Goal: Transaction & Acquisition: Subscribe to service/newsletter

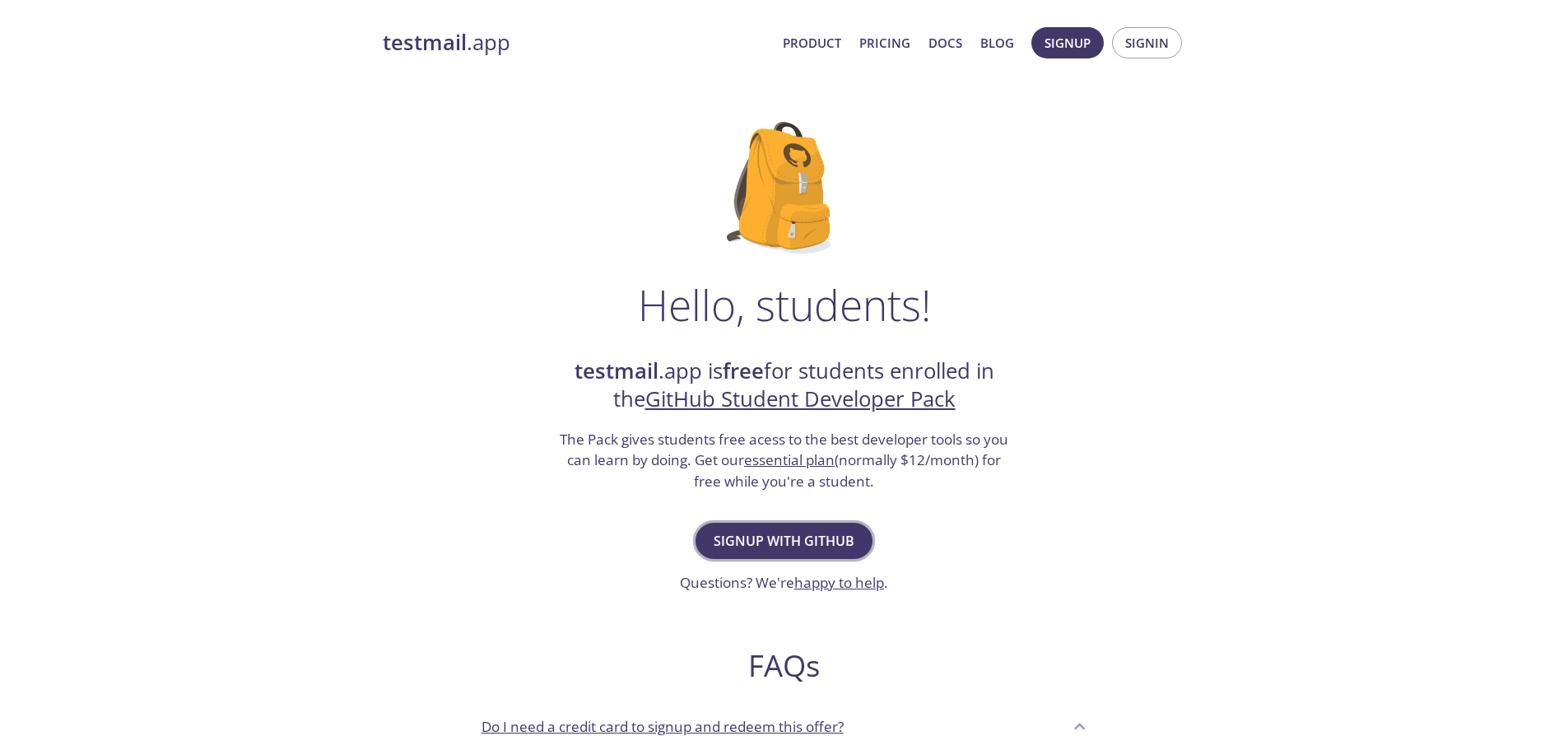
click at [812, 535] on span "Signup with GitHub" at bounding box center [784, 541] width 141 height 23
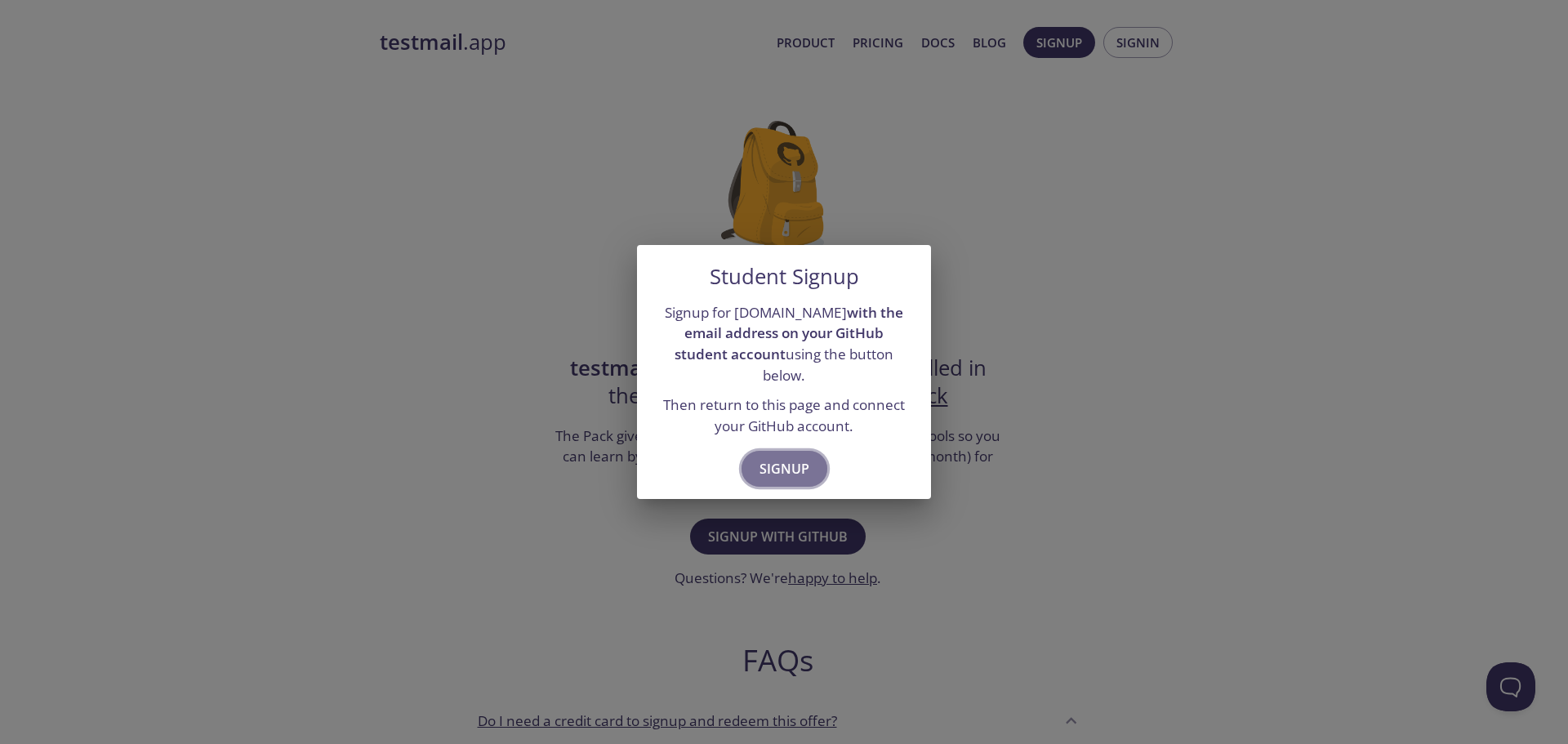
click at [780, 460] on span "Signup" at bounding box center [784, 469] width 49 height 23
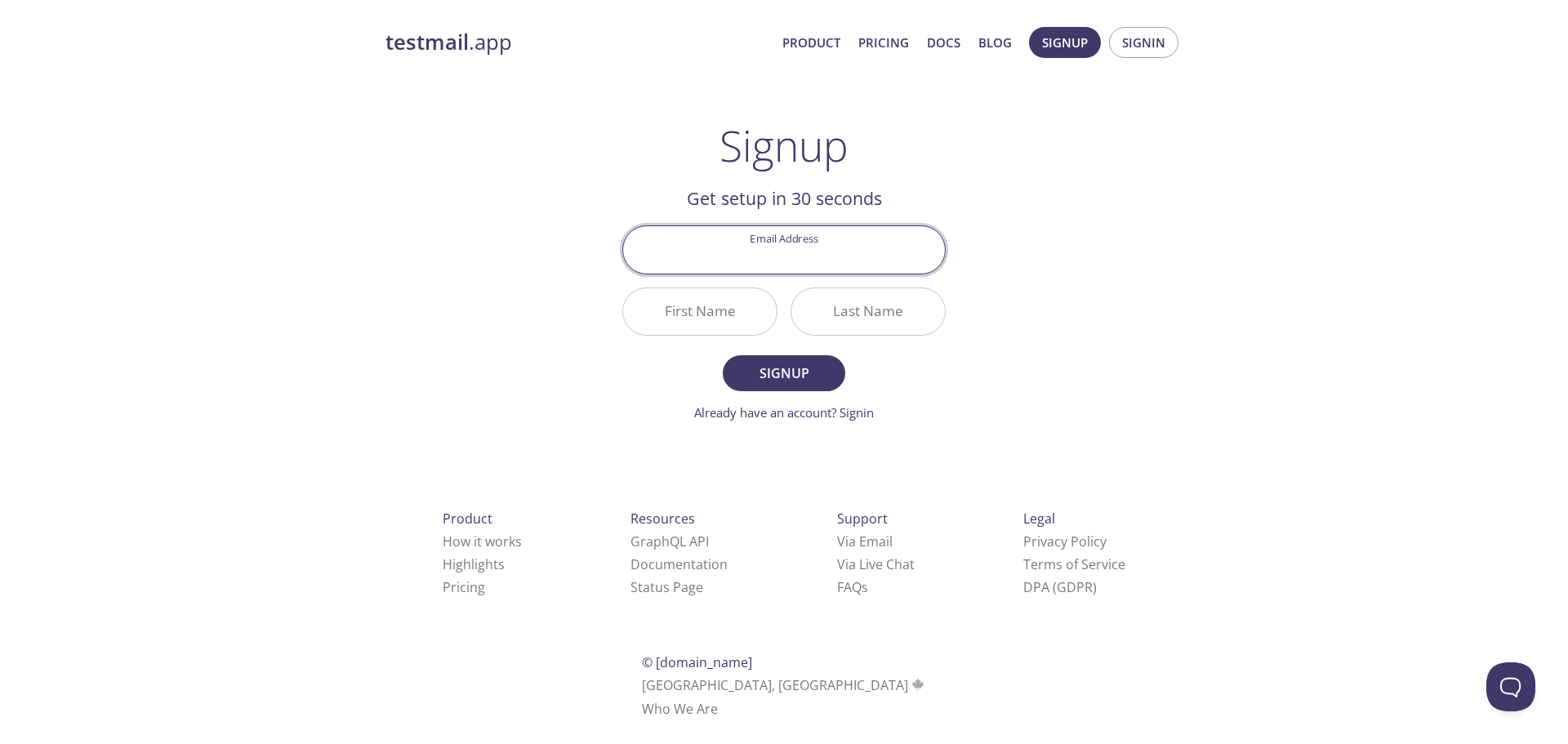
click at [810, 272] on input "Email Address" at bounding box center [784, 249] width 322 height 47
click at [715, 303] on input "First Name" at bounding box center [699, 311] width 153 height 47
click at [748, 260] on input "Email Address" at bounding box center [784, 249] width 322 height 47
click at [835, 297] on input "Last Name" at bounding box center [868, 311] width 153 height 47
click at [839, 411] on link "Already have an account? Signin" at bounding box center [784, 412] width 180 height 16
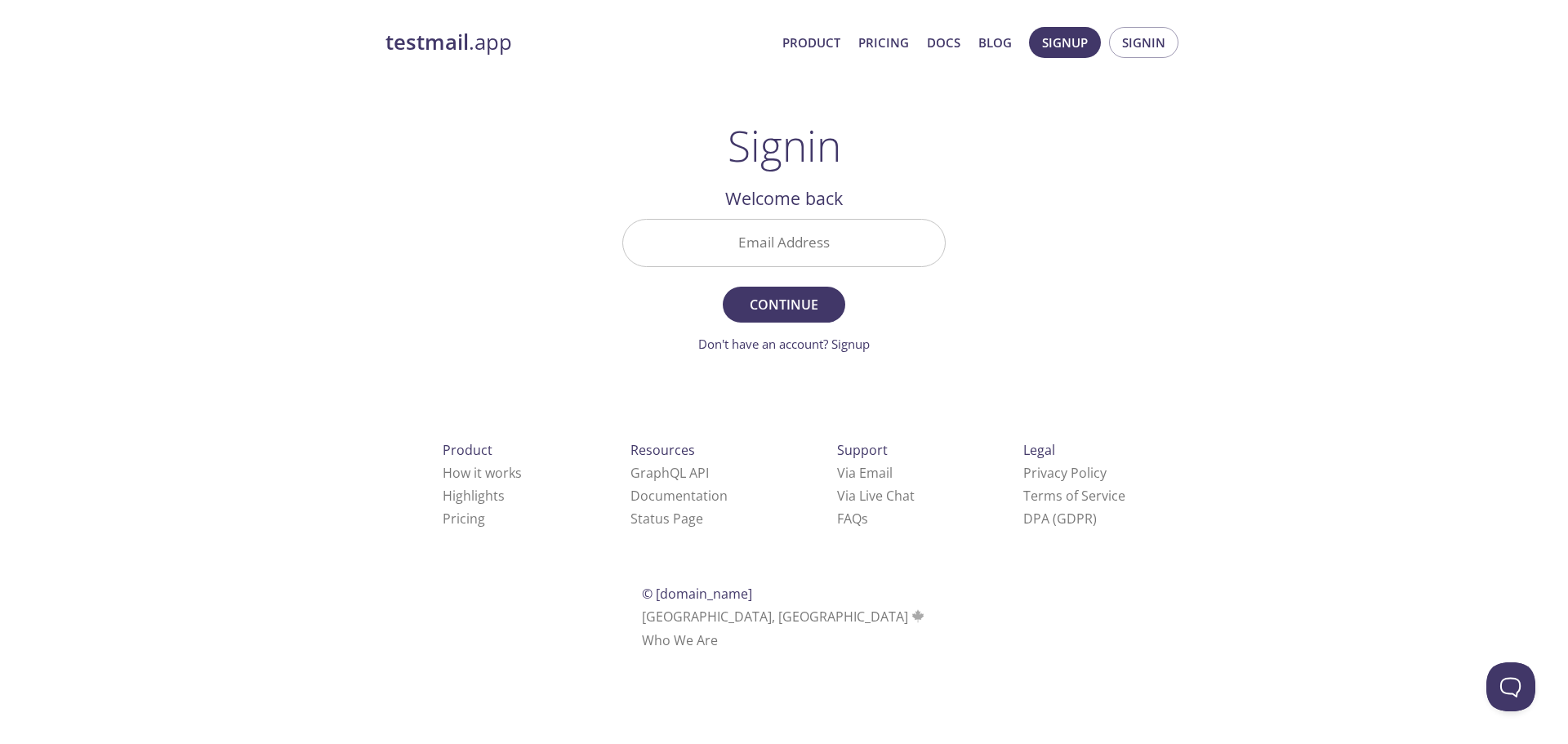
click at [1098, 28] on span "Signup Signin" at bounding box center [1104, 42] width 158 height 39
click at [1087, 34] on span "Signup" at bounding box center [1065, 42] width 46 height 21
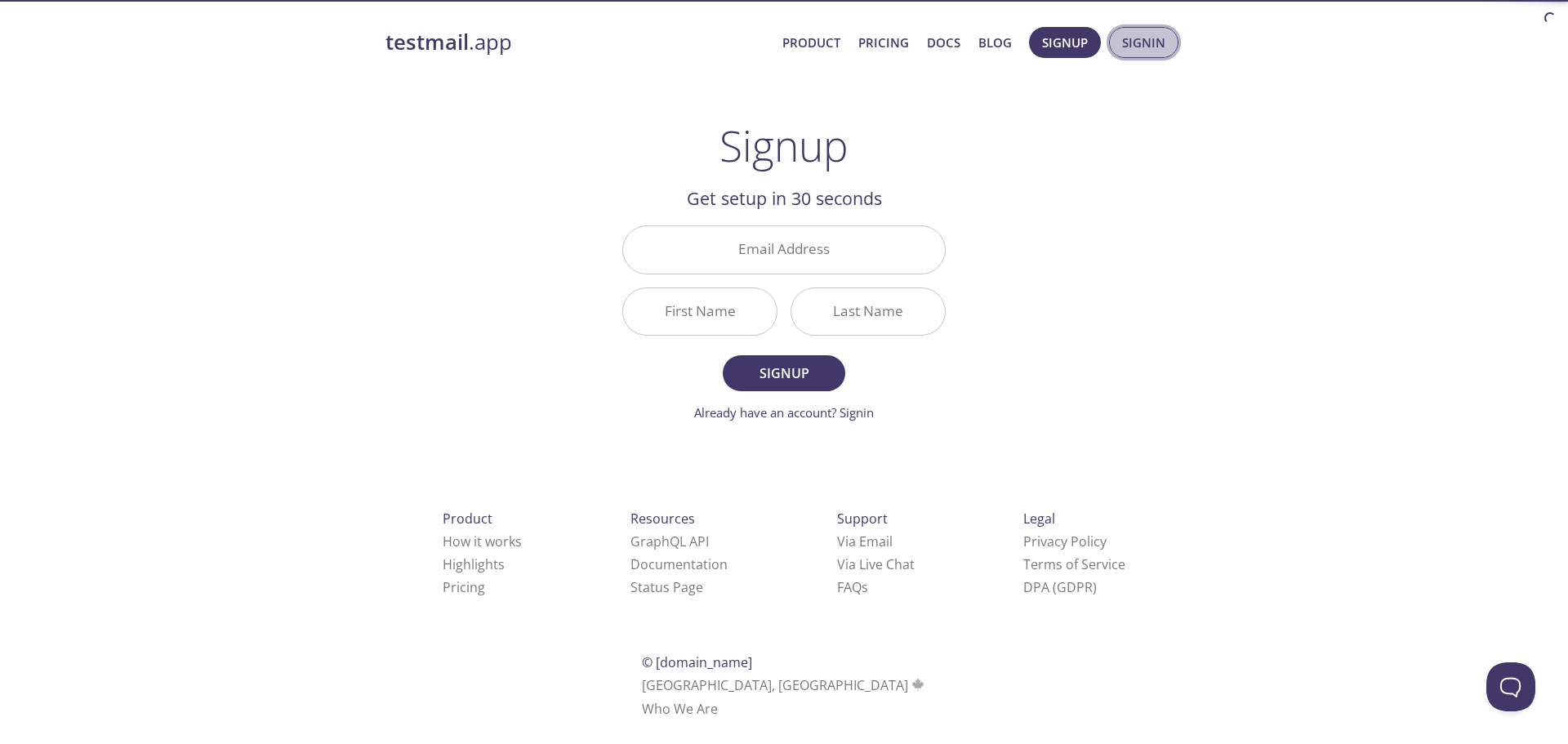
click at [1154, 29] on button "Signin" at bounding box center [1144, 42] width 69 height 31
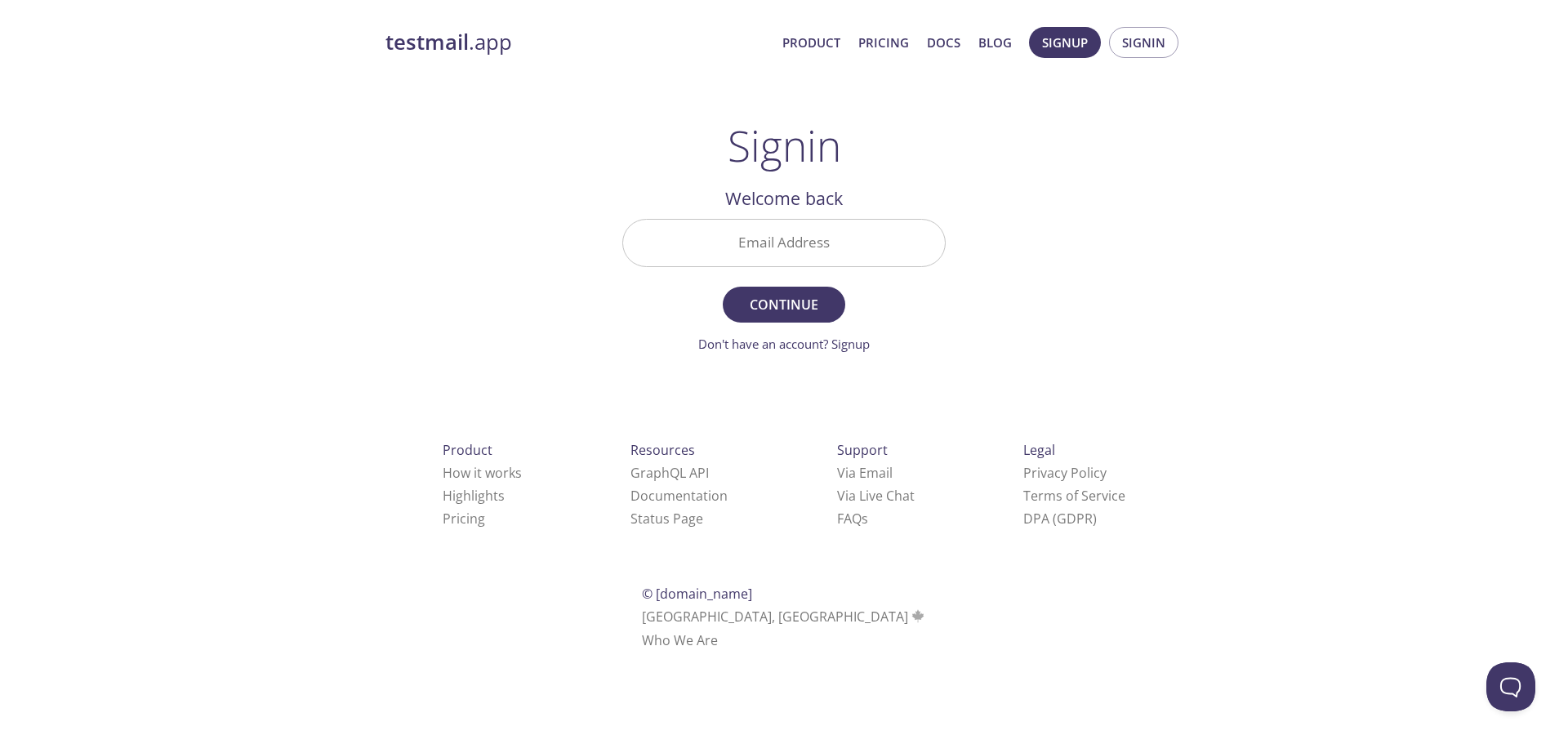
click at [808, 231] on input "Email Address" at bounding box center [784, 243] width 322 height 47
click at [1048, 50] on span "Signup" at bounding box center [1065, 42] width 46 height 21
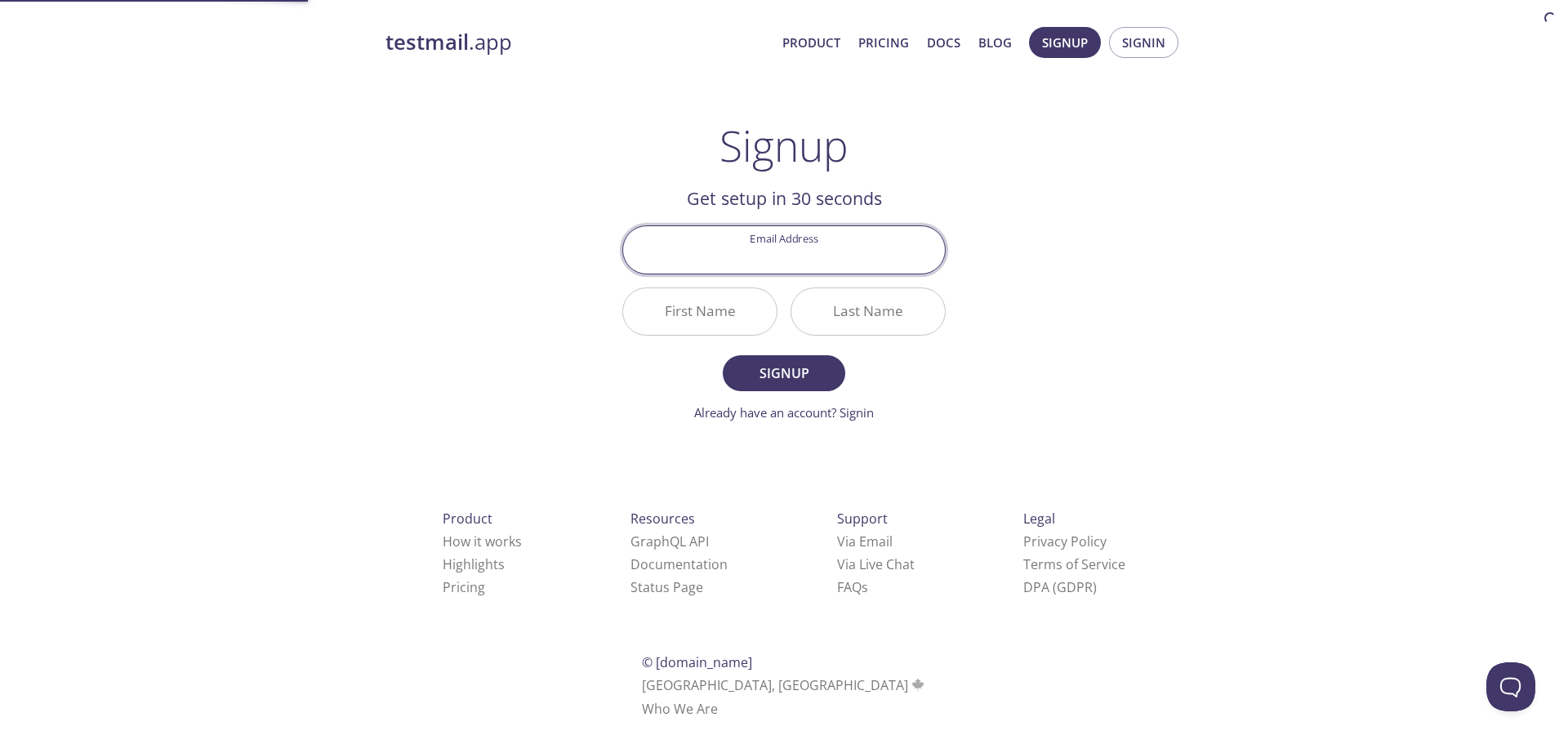
drag, startPoint x: 728, startPoint y: 239, endPoint x: 723, endPoint y: 307, distance: 68.2
click at [728, 239] on input "Email Address" at bounding box center [784, 249] width 322 height 47
click at [723, 314] on input "First Name" at bounding box center [699, 311] width 153 height 47
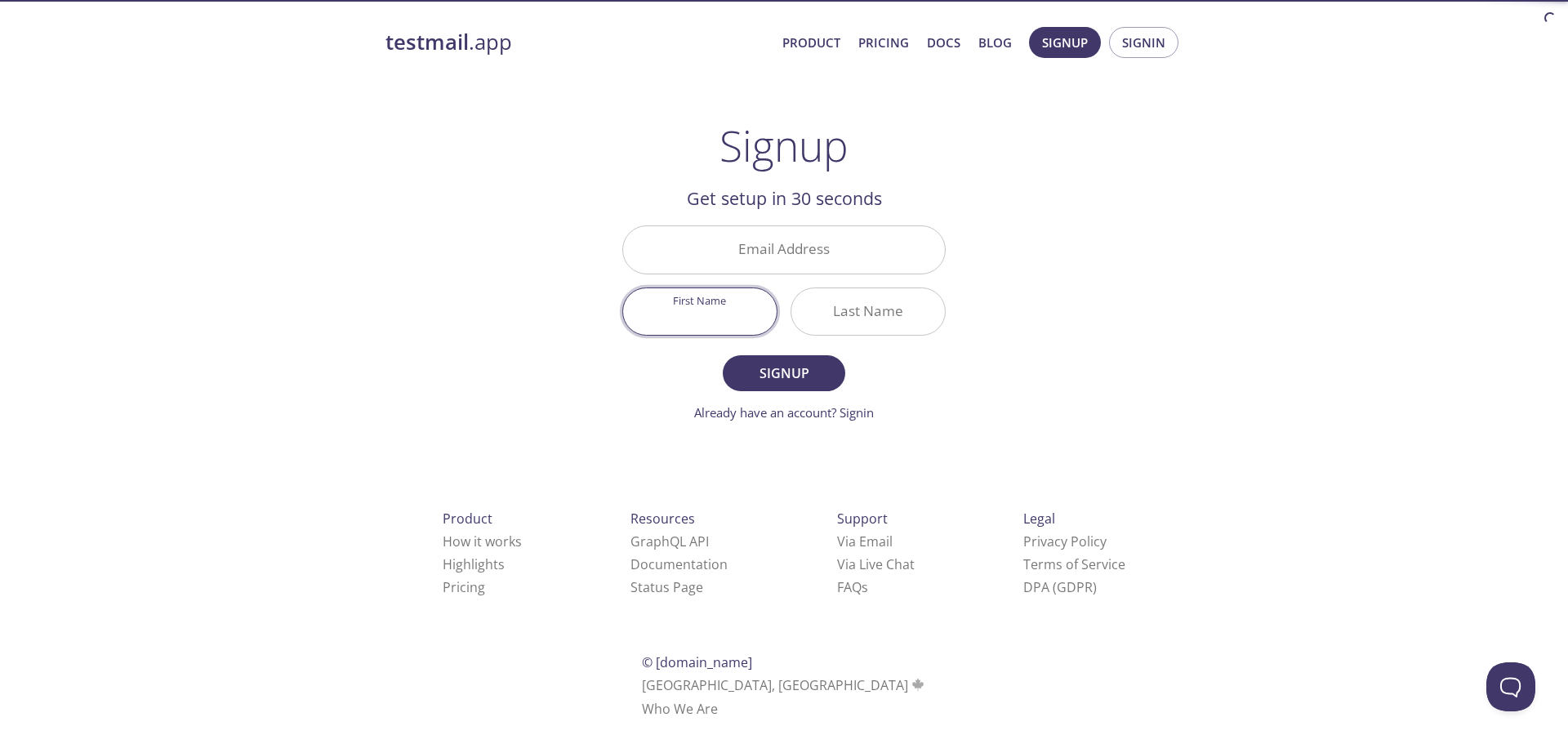
click at [838, 301] on input "Last Name" at bounding box center [868, 311] width 153 height 47
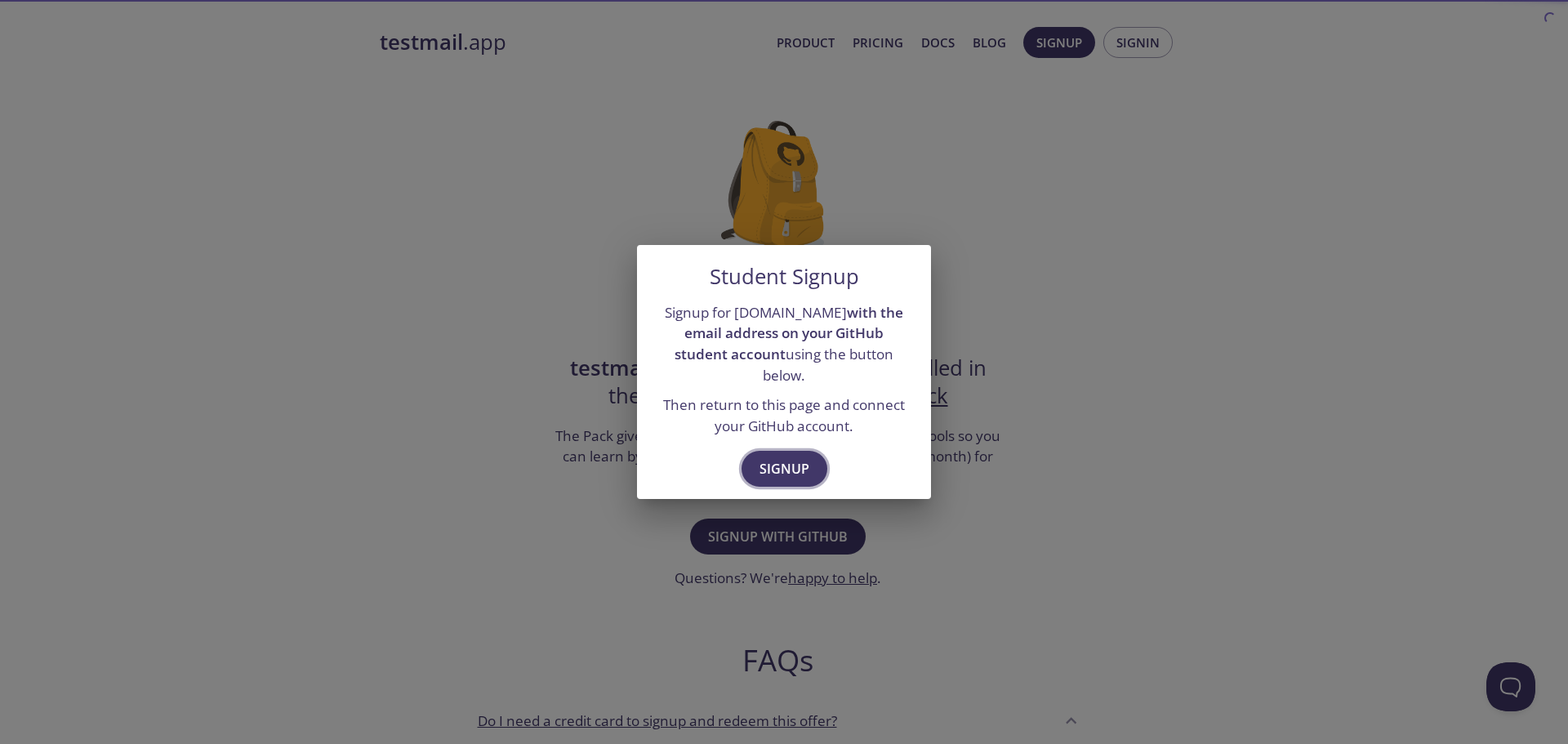
click at [781, 458] on span "Signup" at bounding box center [784, 469] width 49 height 23
